Goal: Communication & Community: Share content

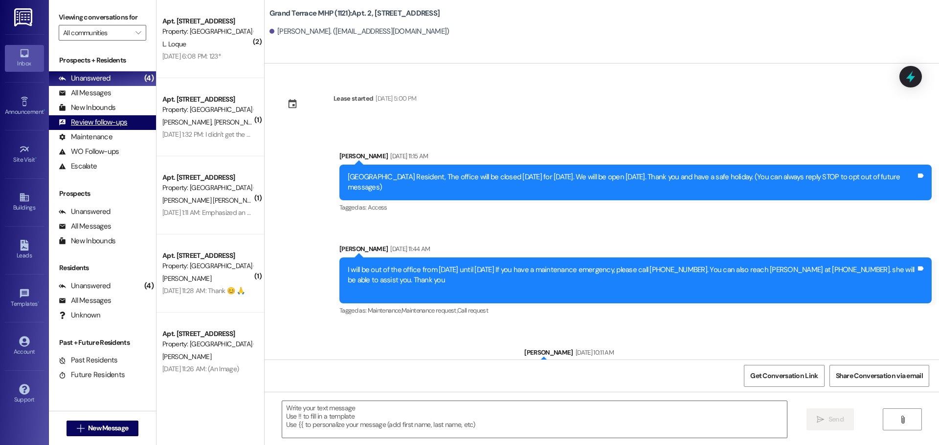
scroll to position [176, 0]
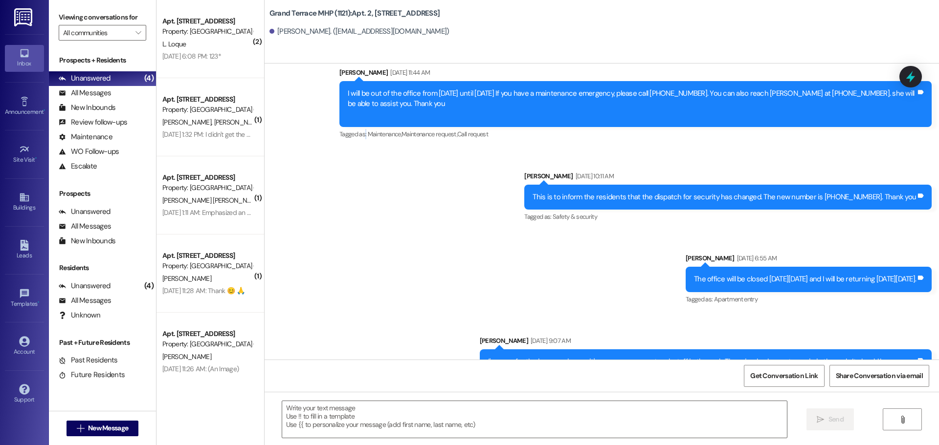
click at [27, 203] on div "Buildings" at bounding box center [24, 208] width 49 height 10
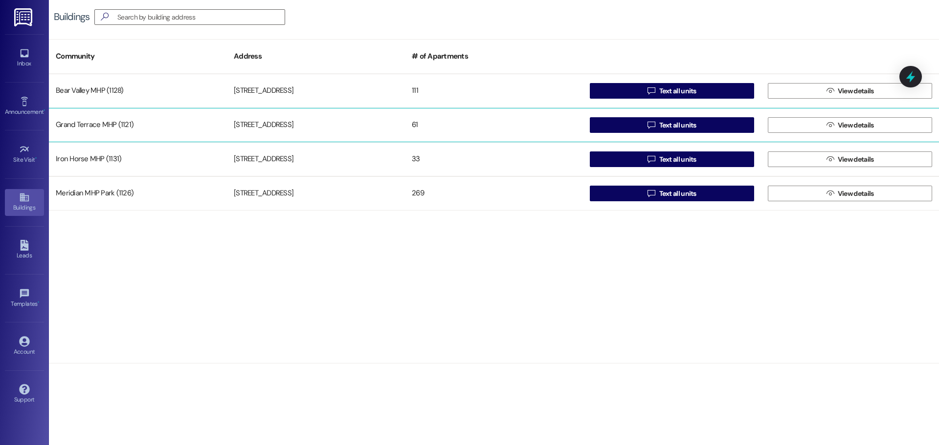
click at [136, 129] on div "Grand Terrace MHP (1121)" at bounding box center [138, 125] width 178 height 20
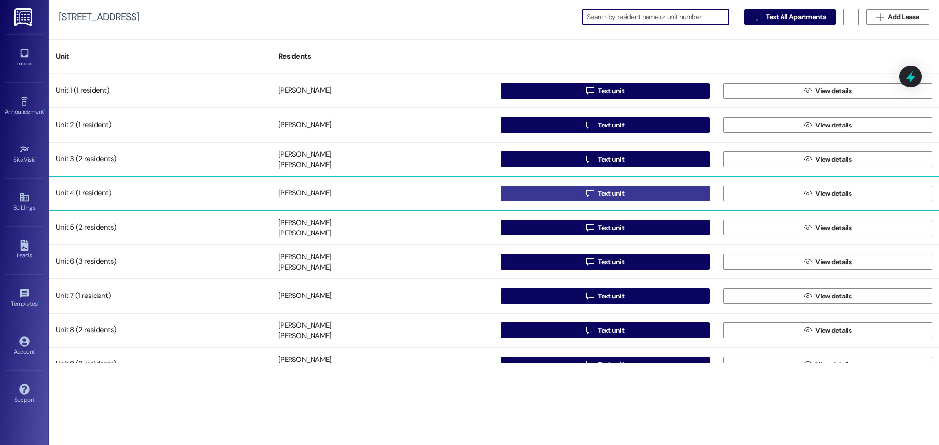
click at [626, 195] on button " Text unit" at bounding box center [605, 194] width 209 height 16
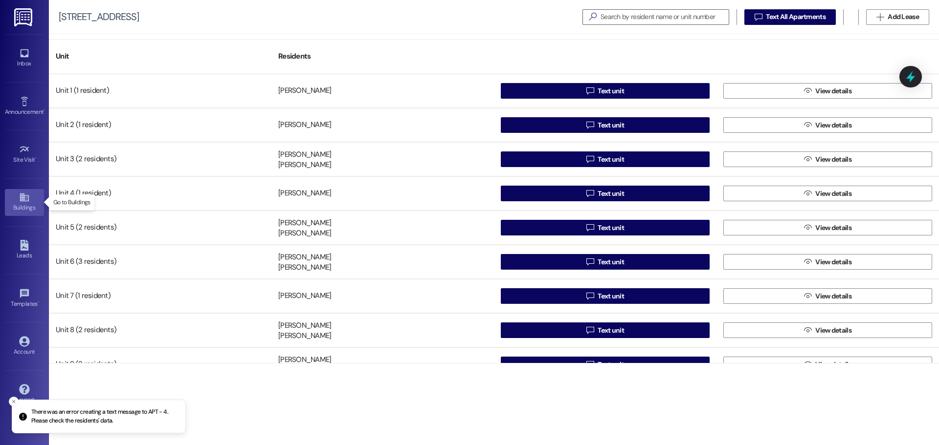
click at [24, 200] on icon at bounding box center [24, 197] width 11 height 11
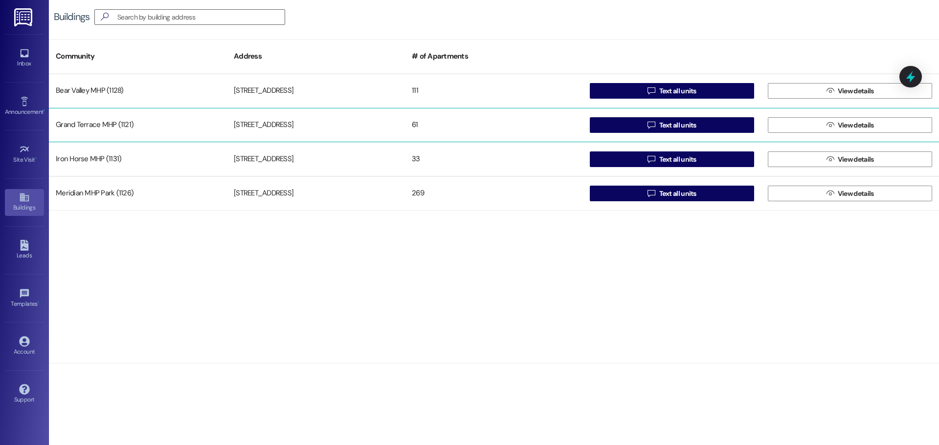
click at [89, 126] on div "Grand Terrace MHP (1121)" at bounding box center [138, 125] width 178 height 20
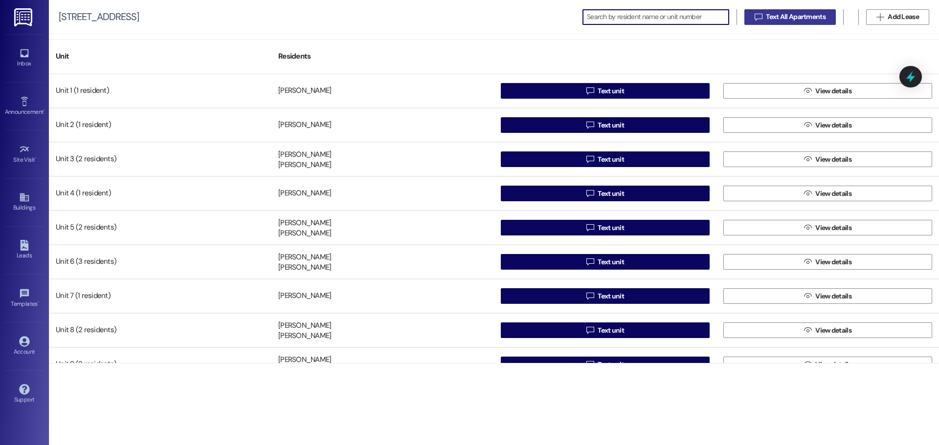
click at [771, 19] on span "Text All Apartments" at bounding box center [796, 17] width 60 height 10
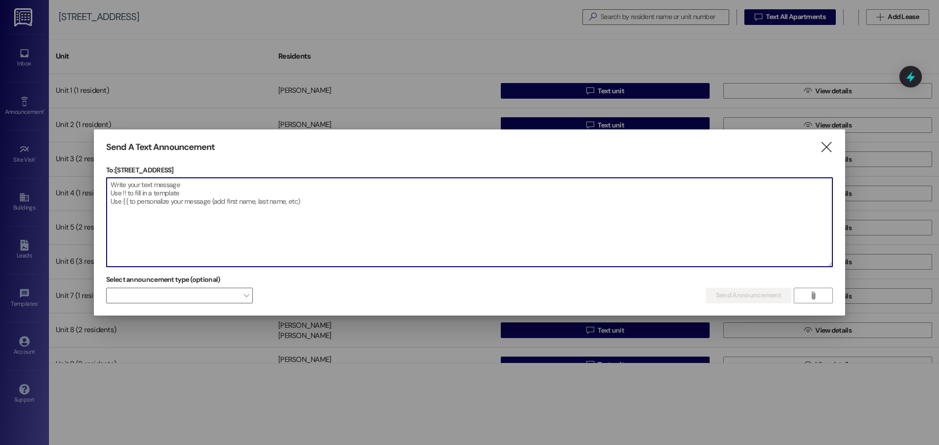
click at [164, 189] on textarea at bounding box center [470, 222] width 726 height 89
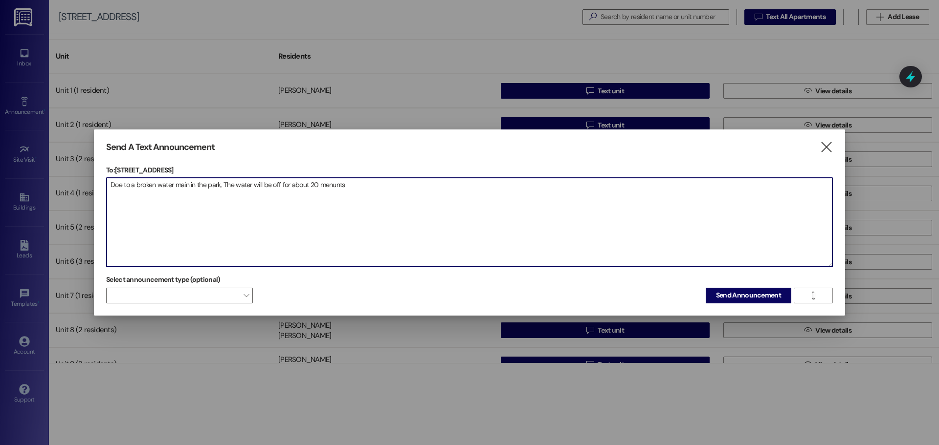
click at [326, 186] on textarea "Doe to a broken water main in the park, The water will be off for about 20 menu…" at bounding box center [470, 222] width 726 height 89
click at [343, 186] on textarea "Doe to a broken water main in the park, The water will be off for about 20 minu…" at bounding box center [470, 222] width 726 height 89
click at [350, 186] on textarea "Doe to a broken water main in the park, The water will be off for about 20 minu…" at bounding box center [470, 222] width 726 height 89
click at [338, 187] on textarea "Doe to a broken water main in the park, The water will be off for about 20 minu…" at bounding box center [470, 222] width 726 height 89
type textarea "Doe to a broken water main in the park, The water will be off for about 20 minu…"
